Goal: Information Seeking & Learning: Learn about a topic

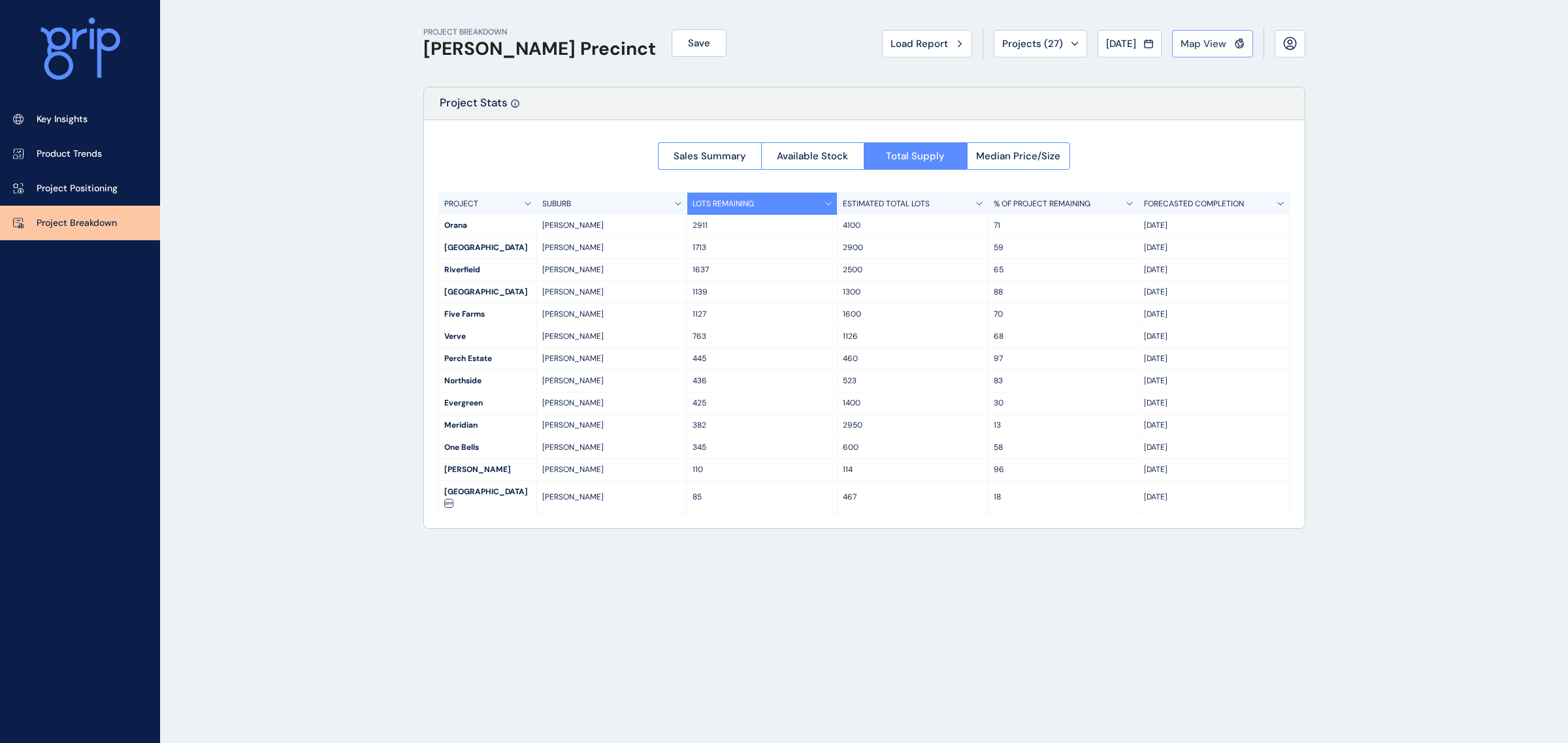
click at [1195, 46] on span "Map View" at bounding box center [1203, 43] width 46 height 13
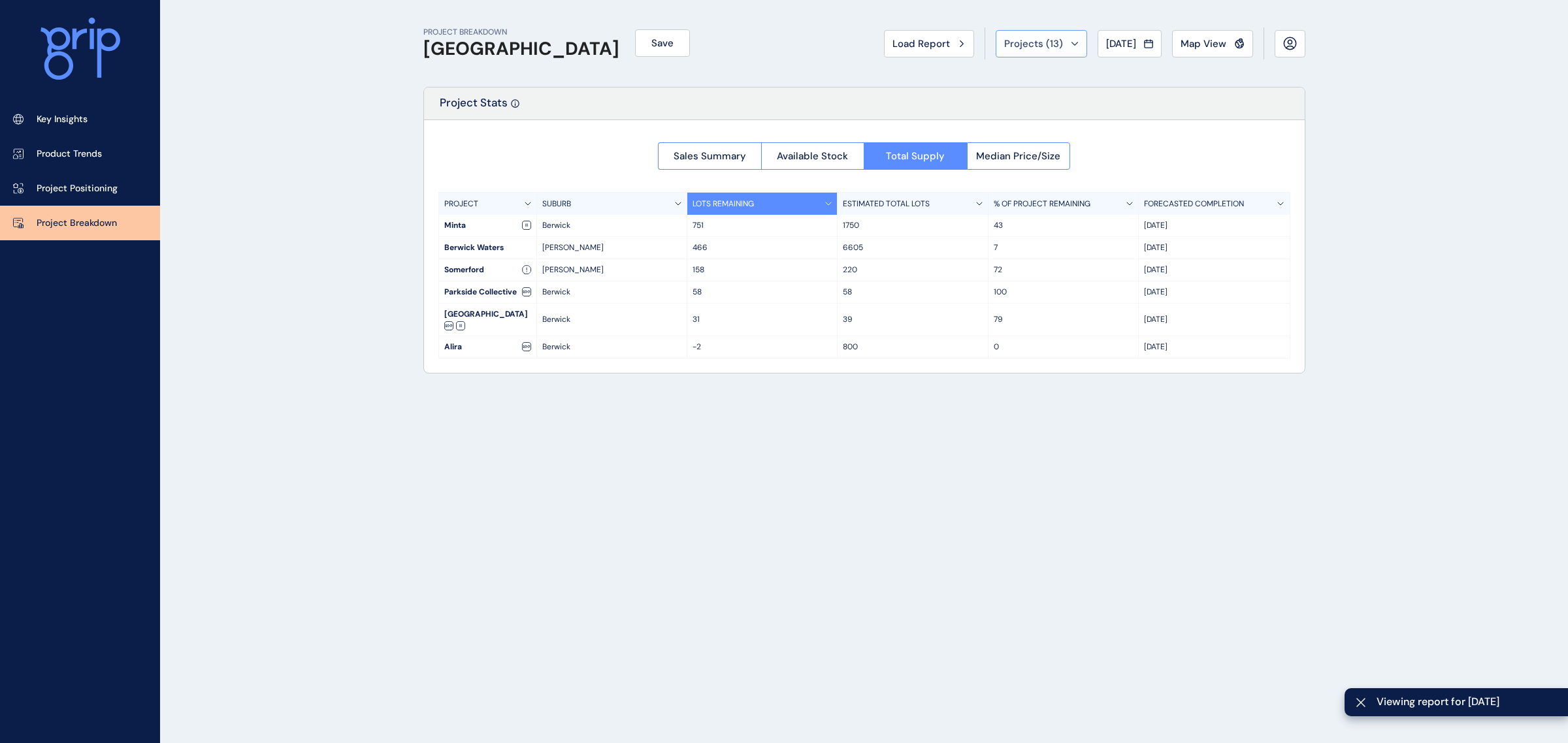
click at [1057, 38] on div "Projects ( 13 )" at bounding box center [1042, 43] width 74 height 13
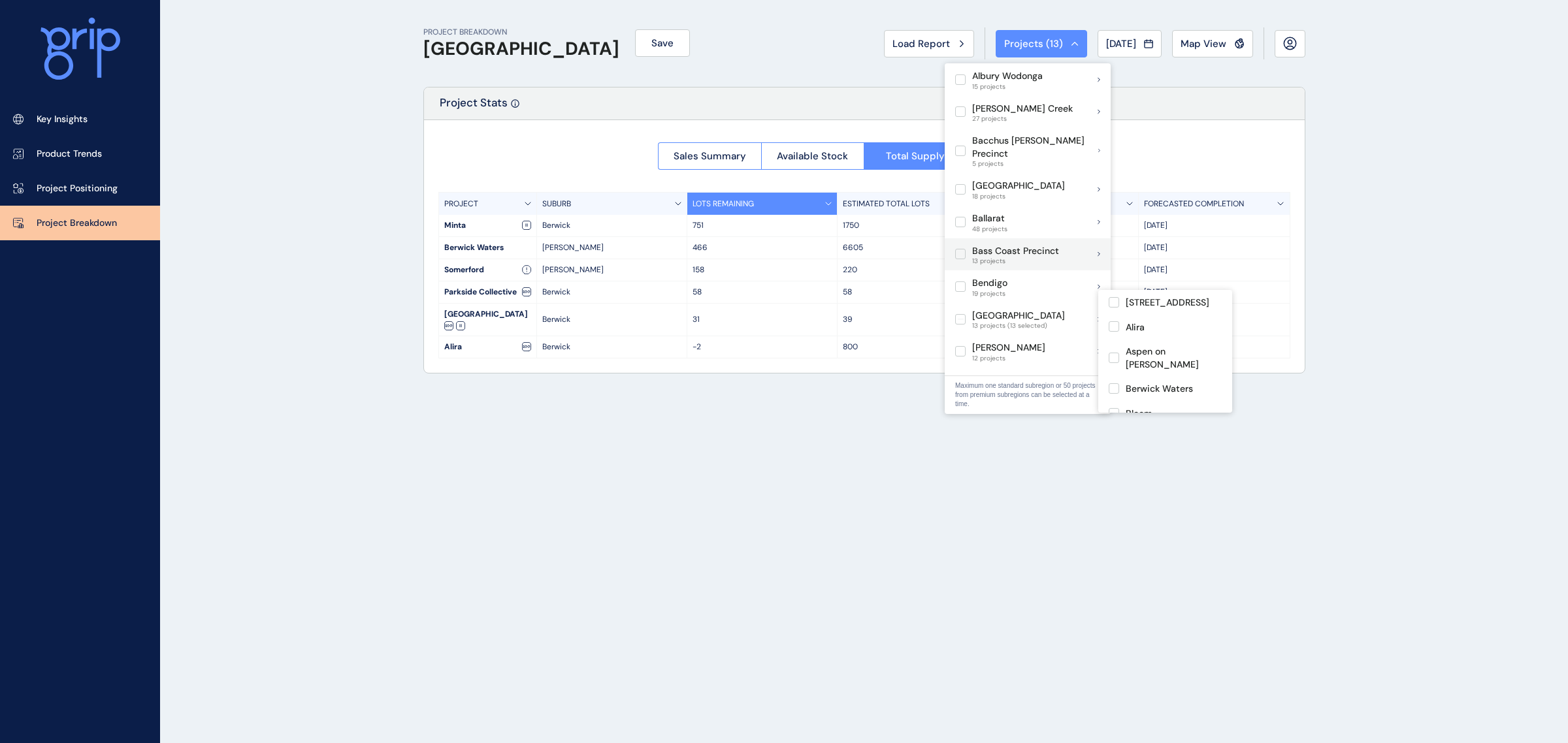
click at [957, 314] on label at bounding box center [960, 320] width 10 height 10
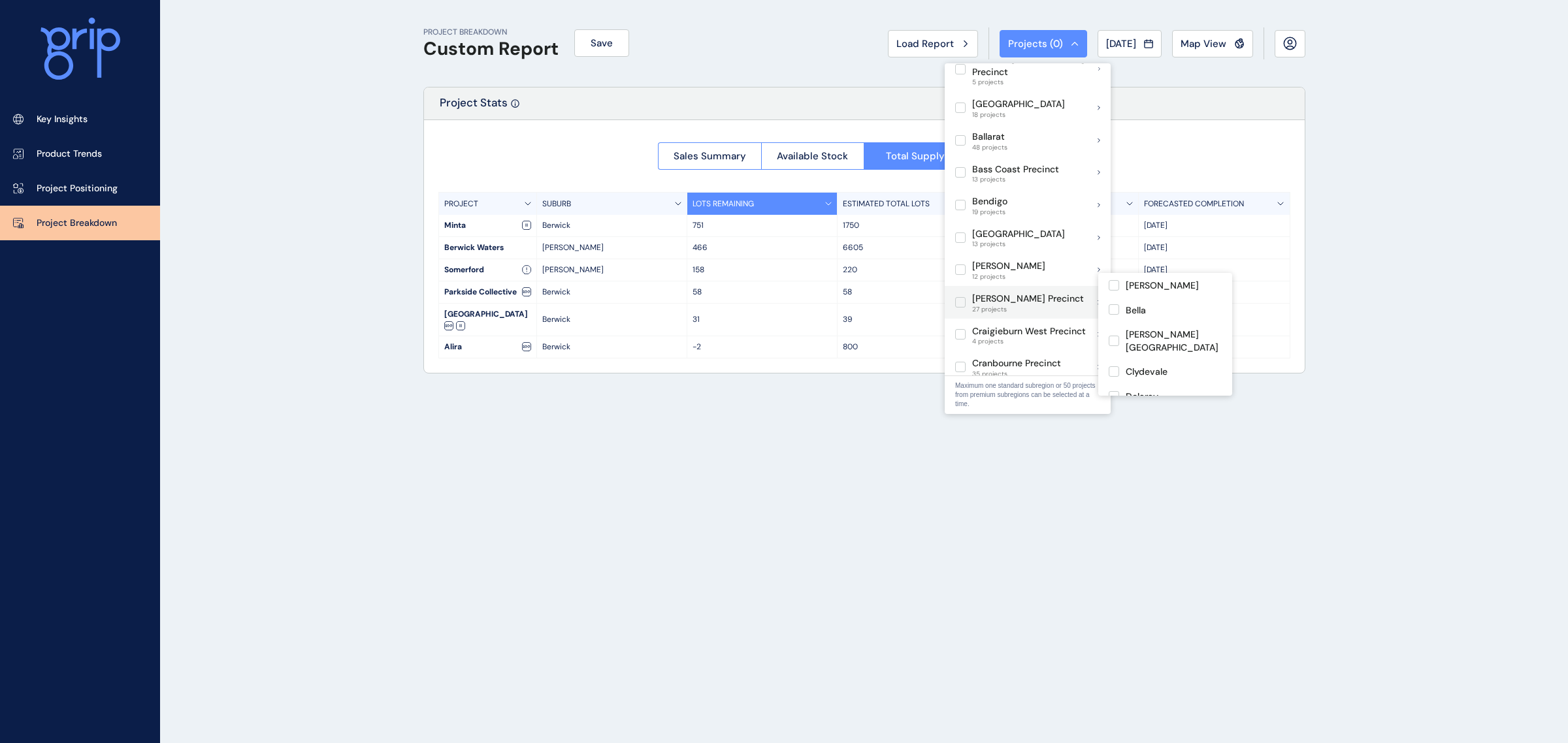
click at [964, 297] on label at bounding box center [960, 302] width 10 height 10
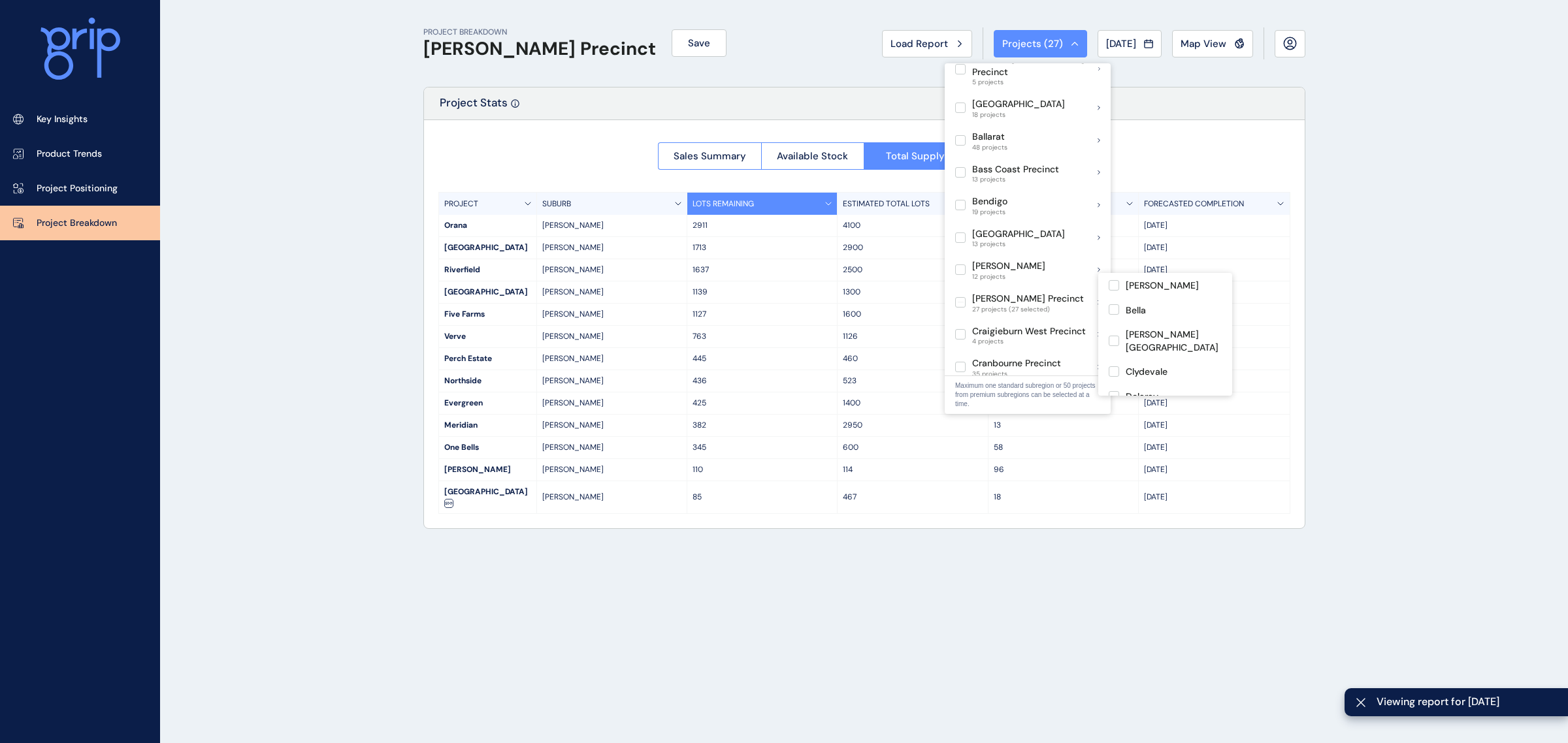
click at [397, 470] on div "PROJECT BREAKDOWN [PERSON_NAME] Precinct Save Load Report Projects ( 27 ) [DATE…" at bounding box center [784, 372] width 1568 height 743
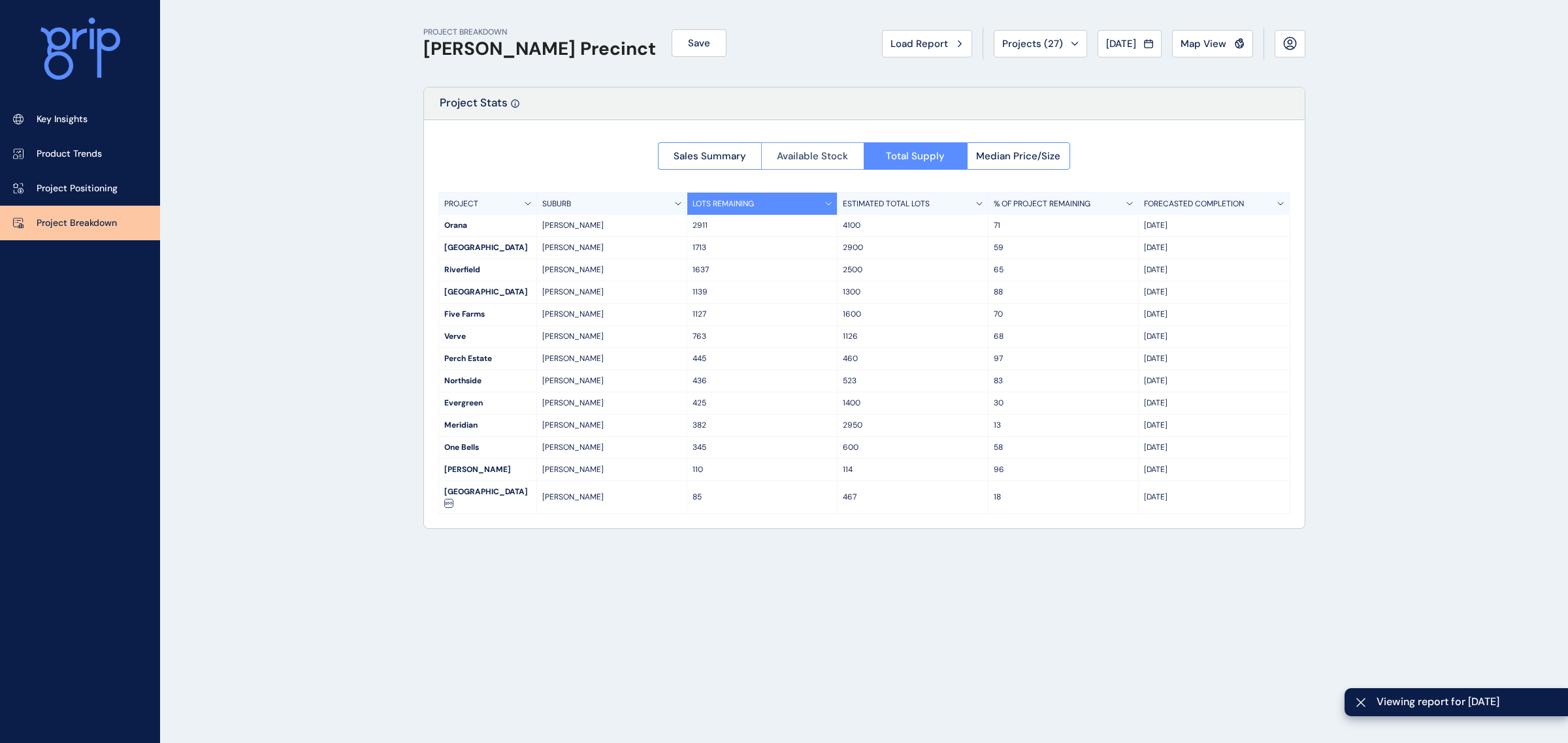
click at [830, 145] on button "Available Stock" at bounding box center [813, 156] width 103 height 28
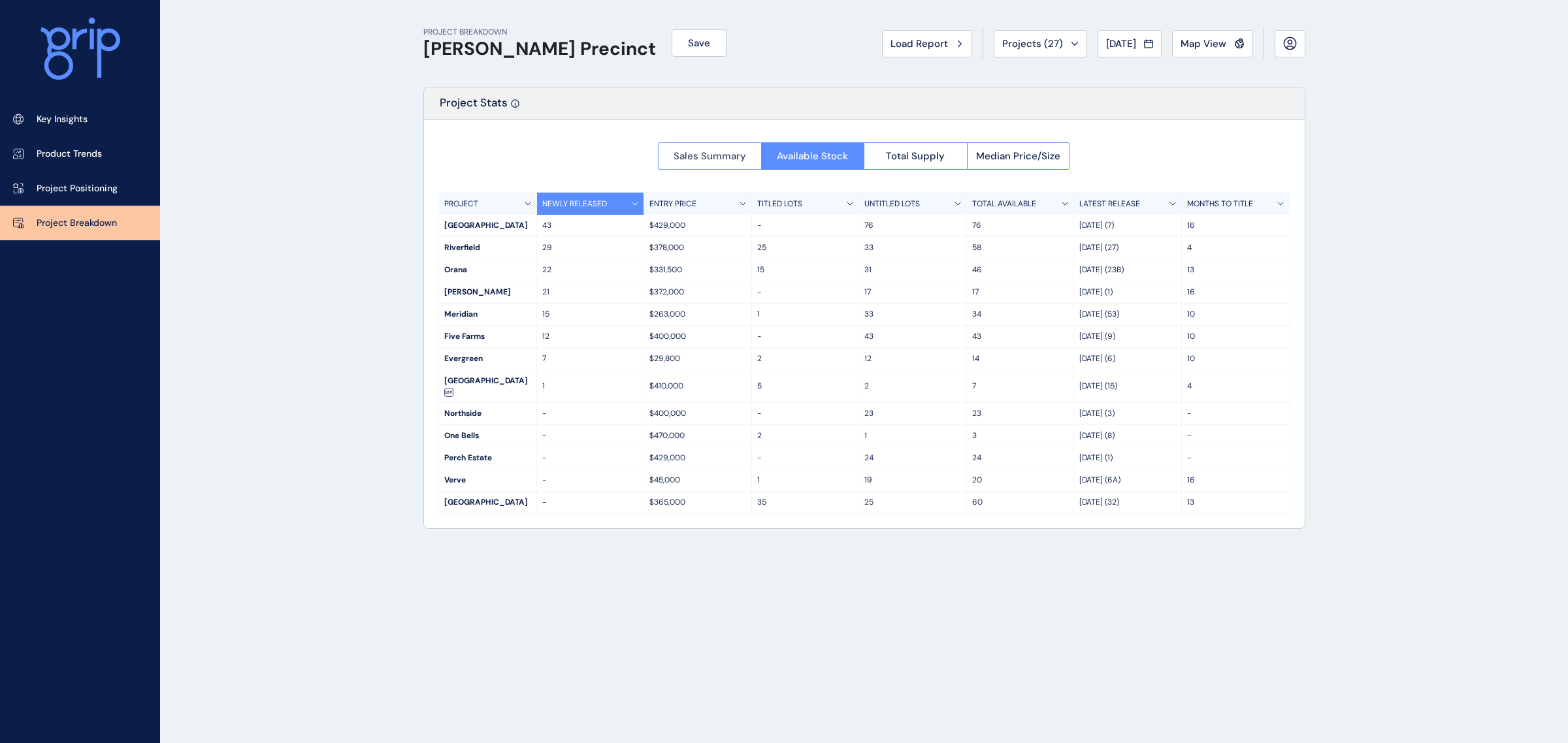
click at [727, 160] on span "Sales Summary" at bounding box center [710, 156] width 73 height 13
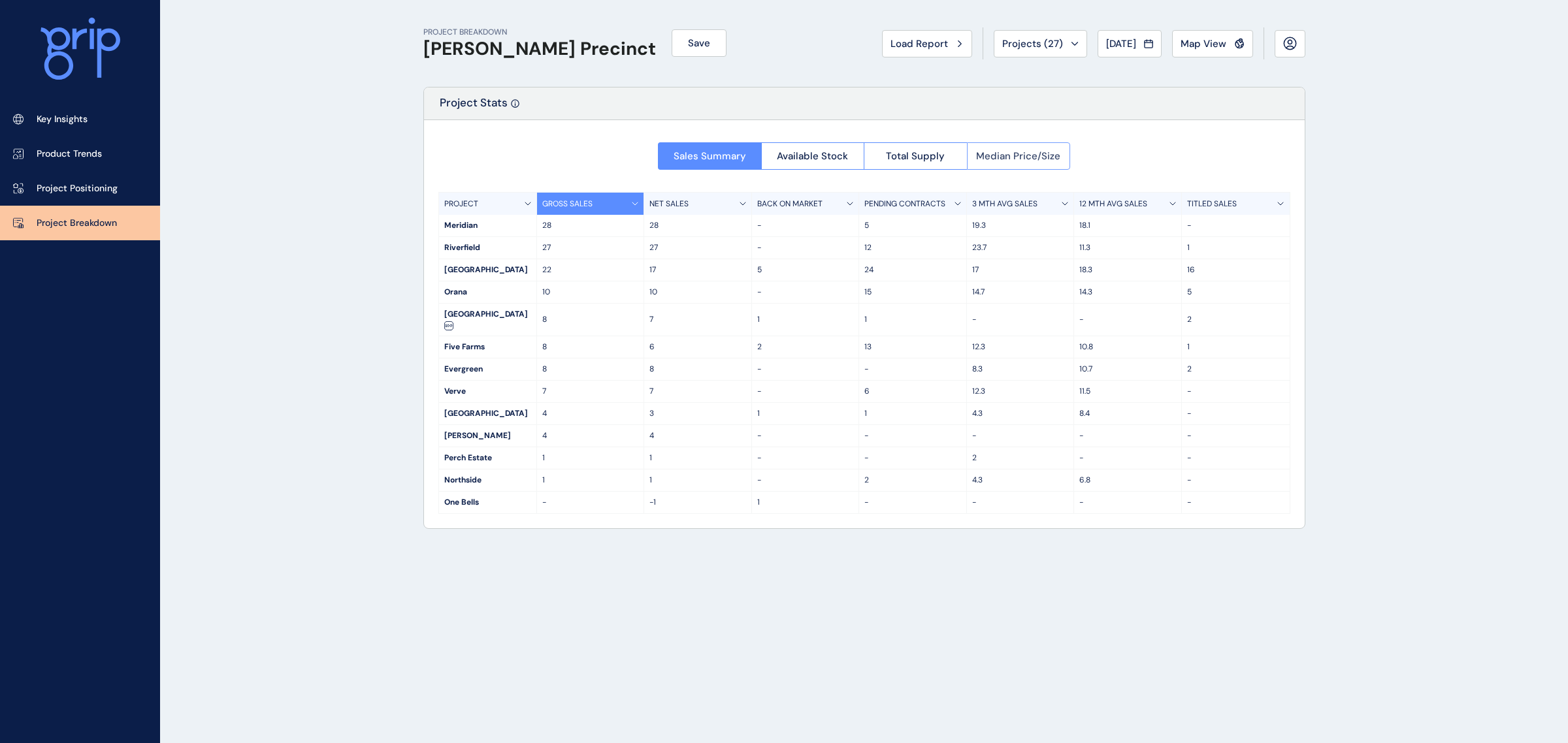
click at [1036, 159] on span "Median Price/Size" at bounding box center [1018, 156] width 85 height 13
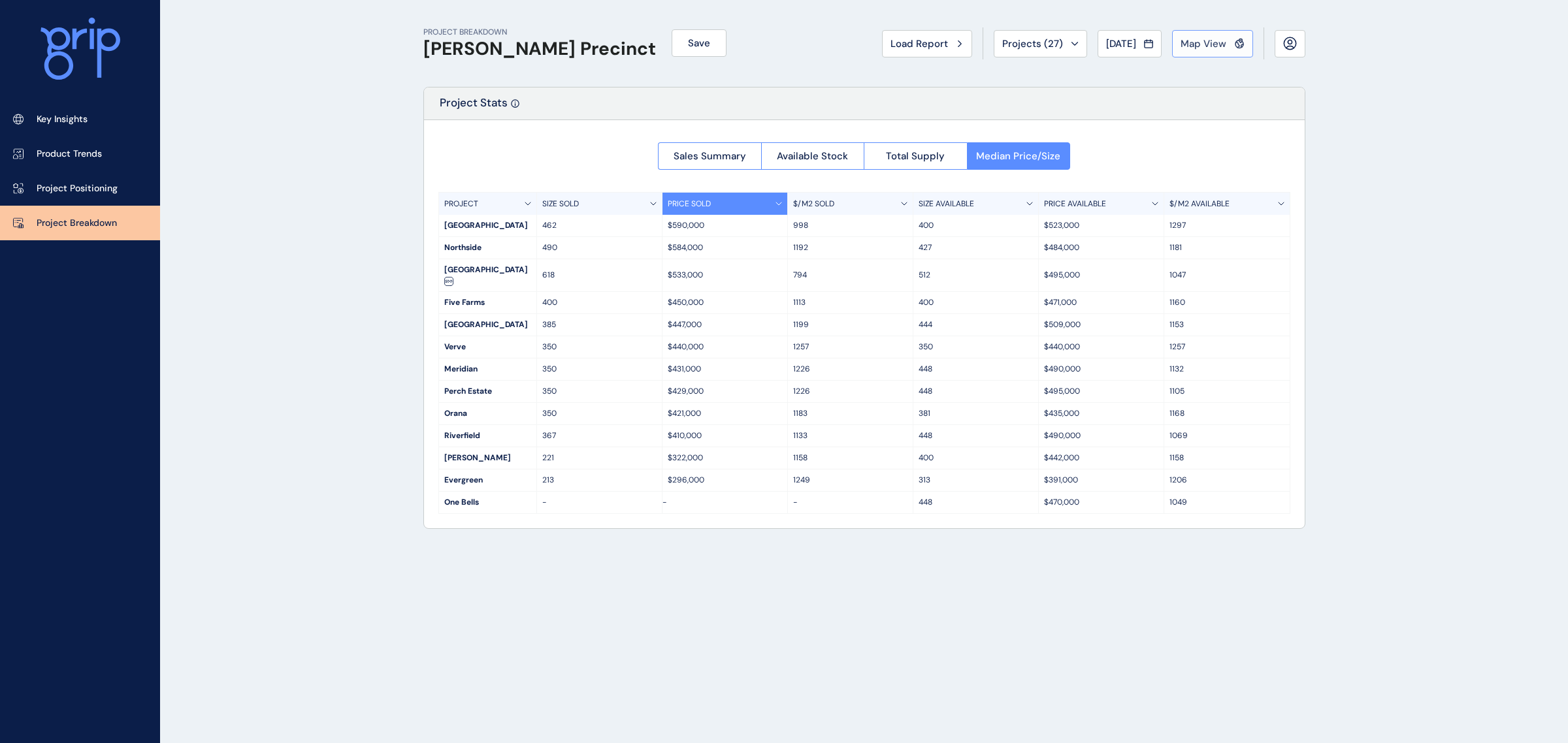
click at [1210, 38] on span "Map View" at bounding box center [1203, 43] width 46 height 13
